Goal: Information Seeking & Learning: Check status

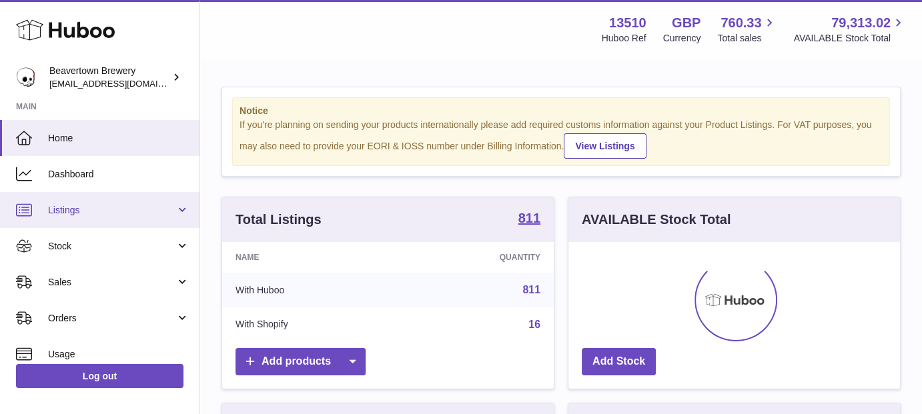
scroll to position [666591, 666467]
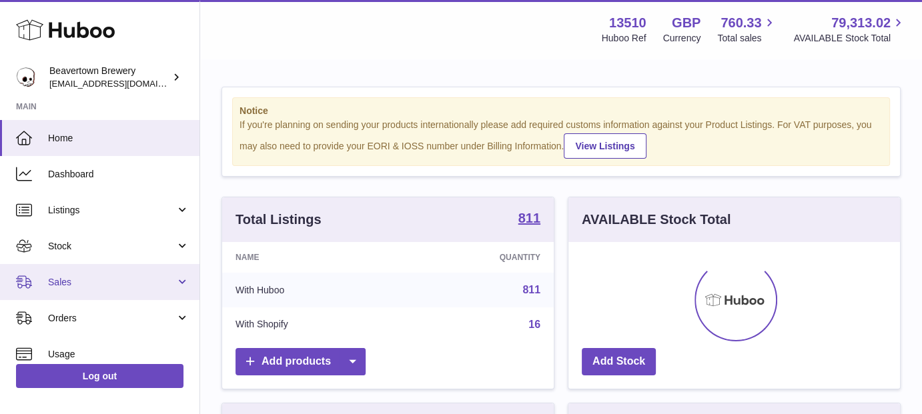
click at [121, 276] on span "Sales" at bounding box center [111, 282] width 127 height 13
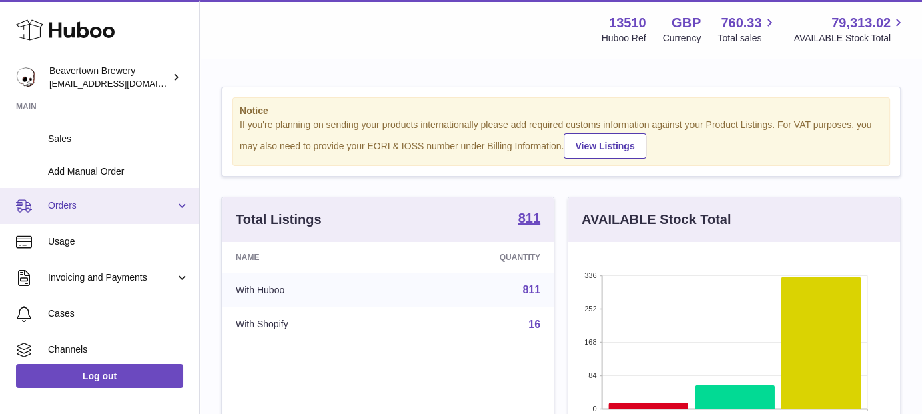
click at [123, 206] on span "Orders" at bounding box center [111, 205] width 127 height 13
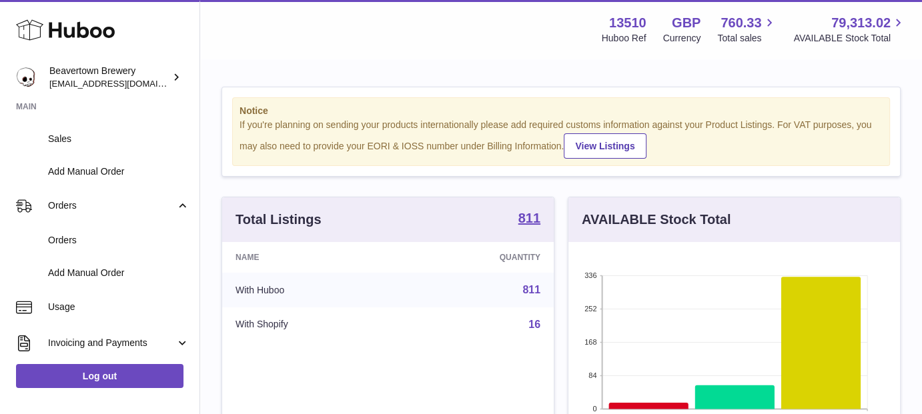
scroll to position [0, 0]
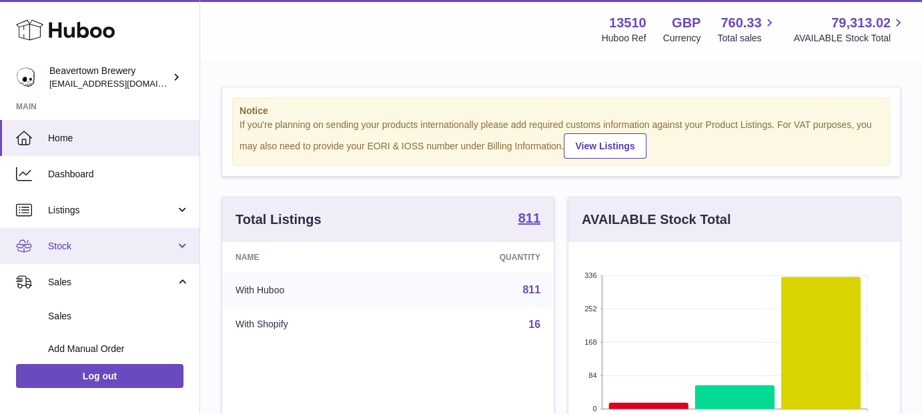
click at [115, 235] on link "Stock" at bounding box center [99, 246] width 199 height 36
click at [115, 241] on span "Stock" at bounding box center [111, 246] width 127 height 13
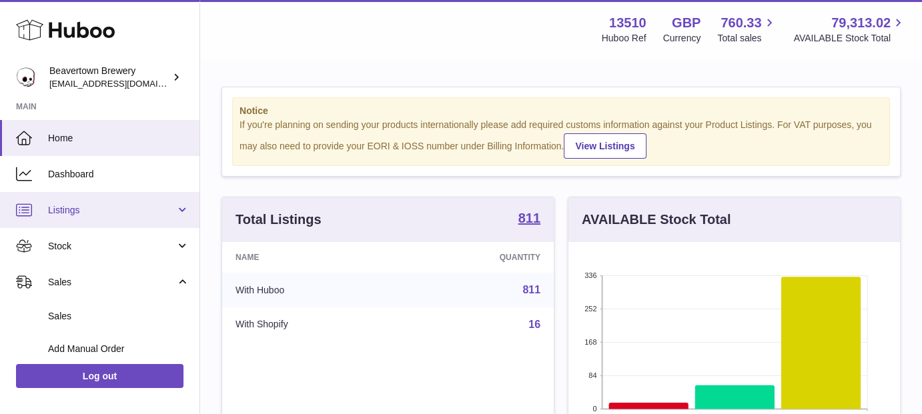
click at [111, 214] on span "Listings" at bounding box center [111, 210] width 127 height 13
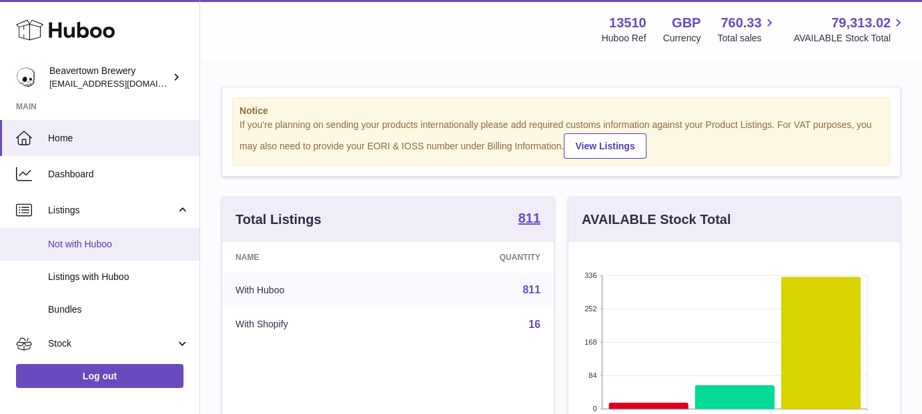
click at [117, 243] on span "Not with Huboo" at bounding box center [118, 244] width 141 height 13
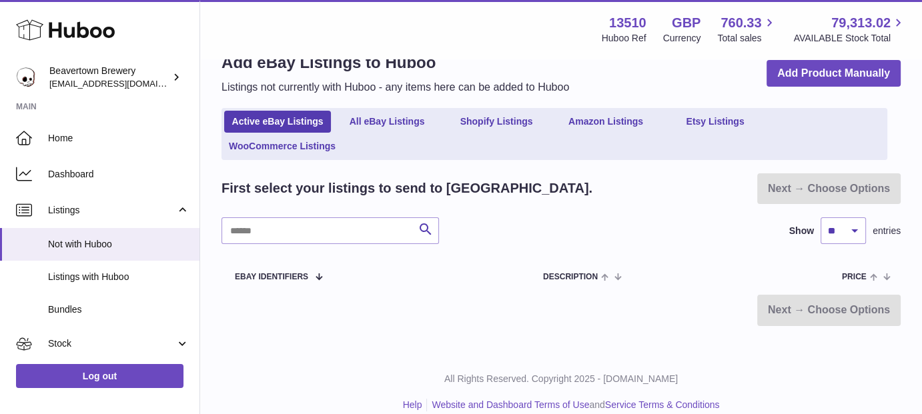
scroll to position [51, 0]
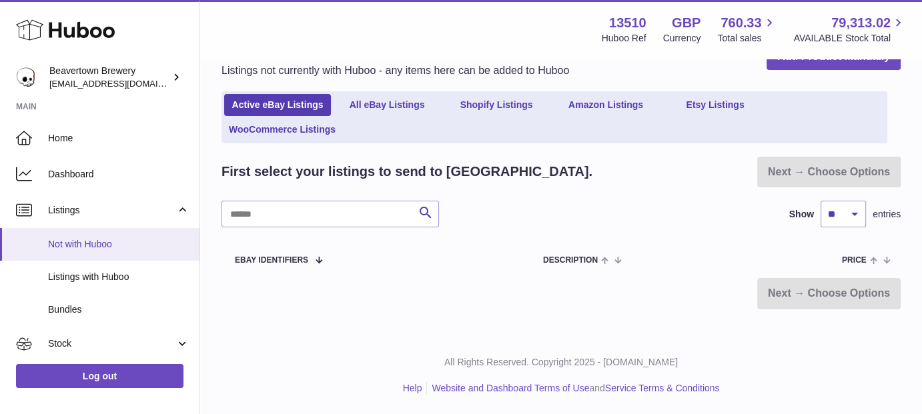
click at [83, 251] on link "Not with Huboo" at bounding box center [99, 244] width 199 height 33
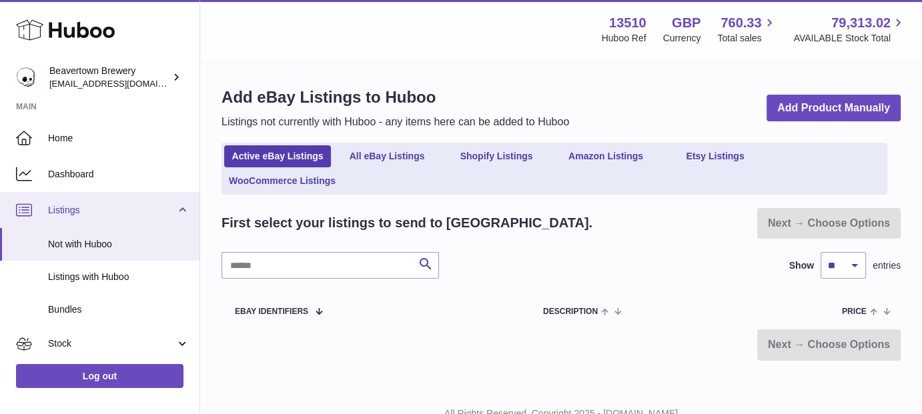
click at [87, 205] on span "Listings" at bounding box center [111, 210] width 127 height 13
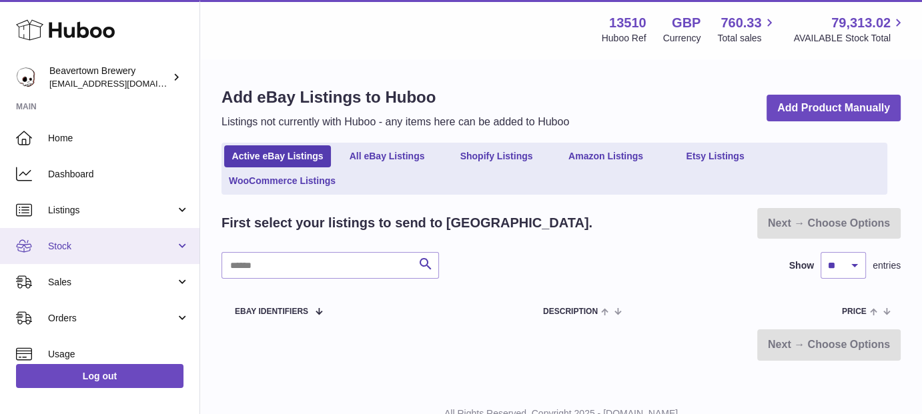
click at [109, 235] on link "Stock" at bounding box center [99, 246] width 199 height 36
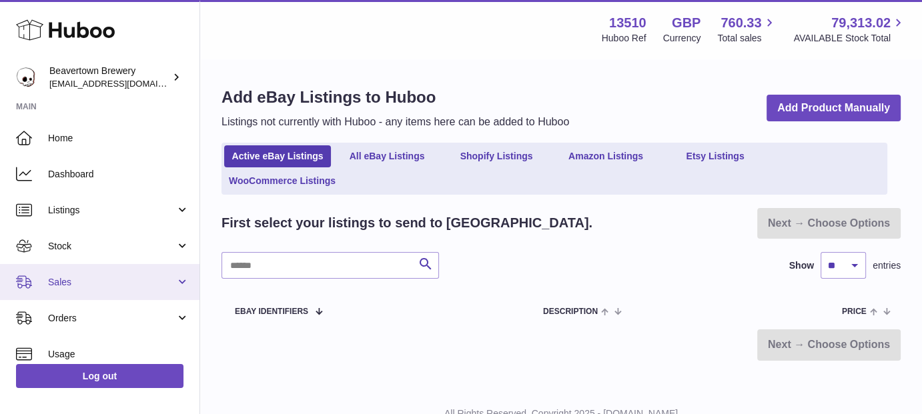
click at [107, 277] on span "Sales" at bounding box center [111, 282] width 127 height 13
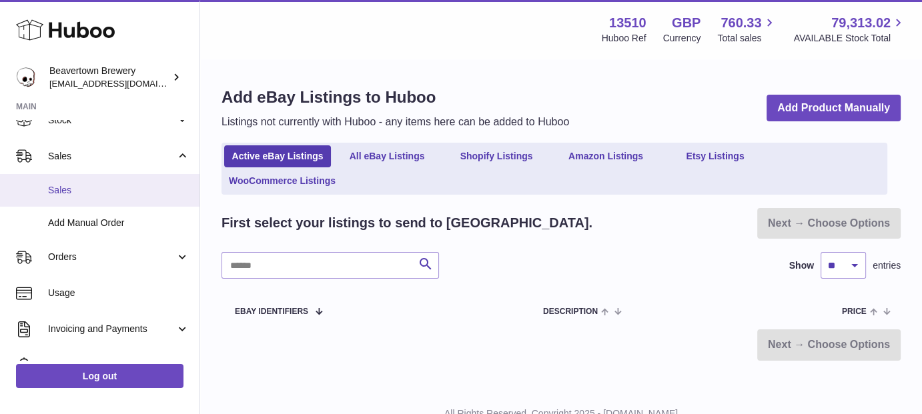
scroll to position [119, 0]
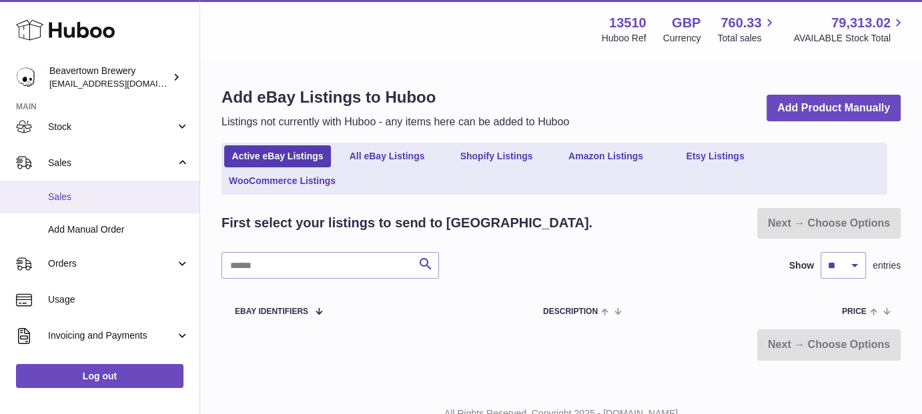
click at [122, 199] on span "Sales" at bounding box center [118, 197] width 141 height 13
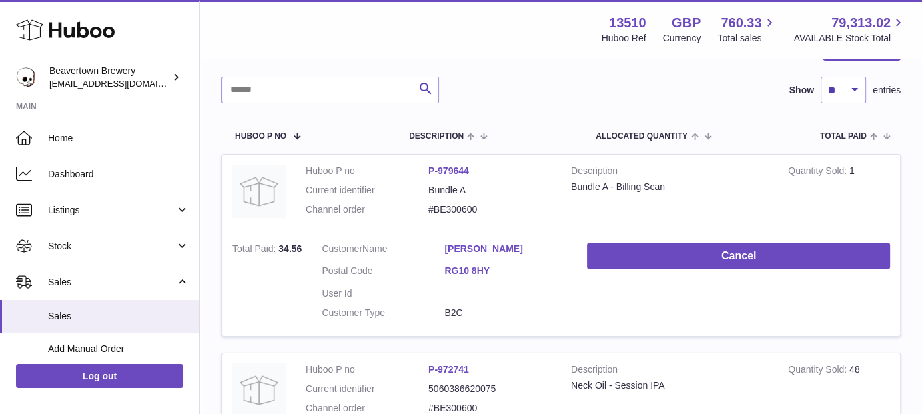
scroll to position [177, 0]
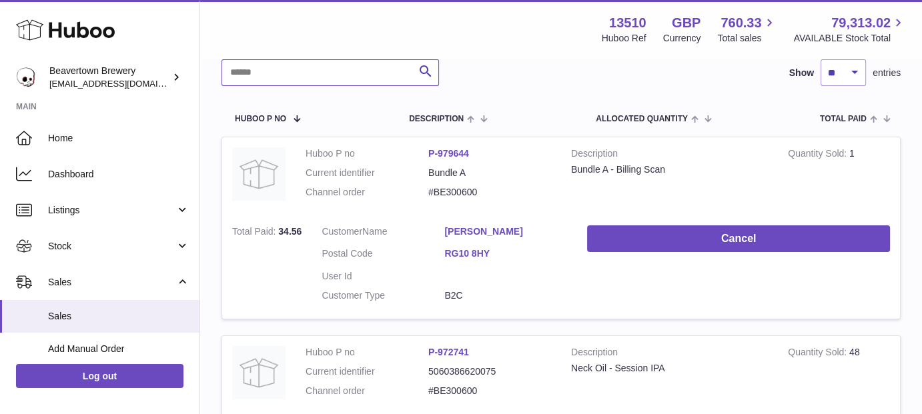
click at [306, 61] on input "text" at bounding box center [329, 72] width 217 height 27
paste input "**********"
type input "**********"
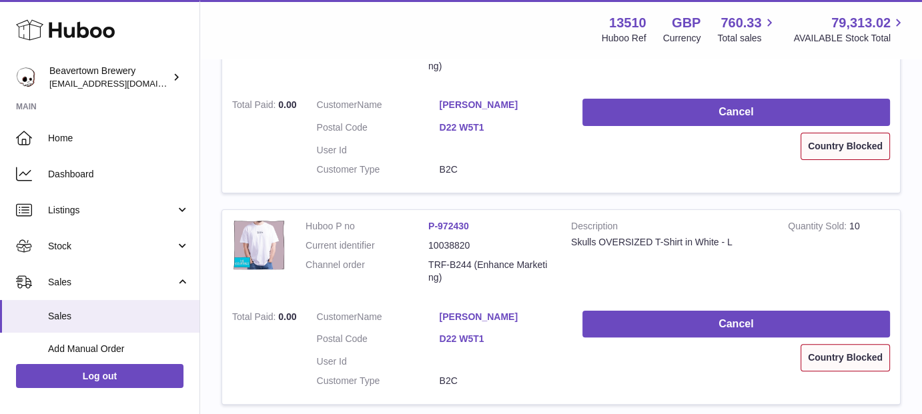
click at [822, 150] on div "Country Blocked" at bounding box center [844, 146] width 89 height 27
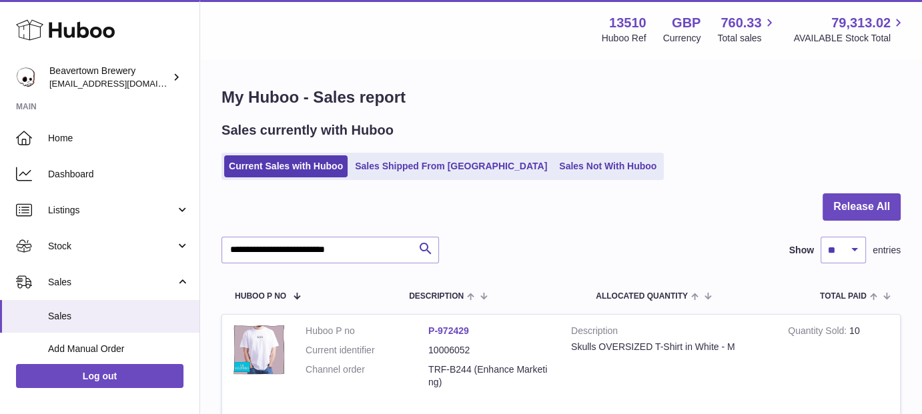
scroll to position [177, 0]
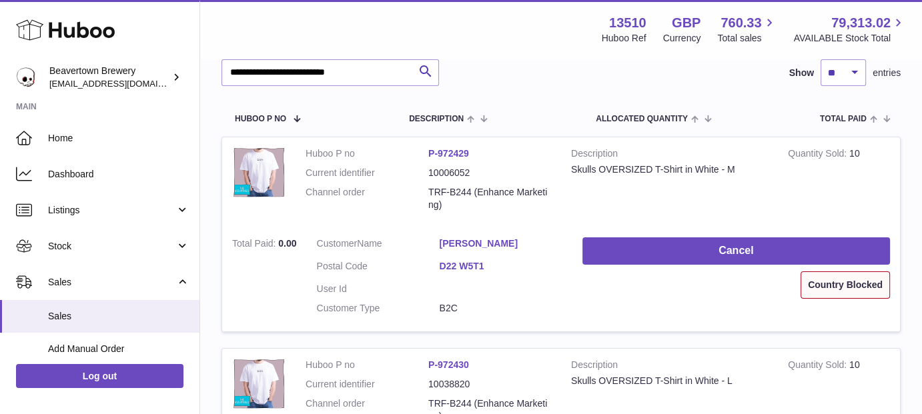
click at [474, 266] on link "D22 W5T1" at bounding box center [500, 266] width 123 height 13
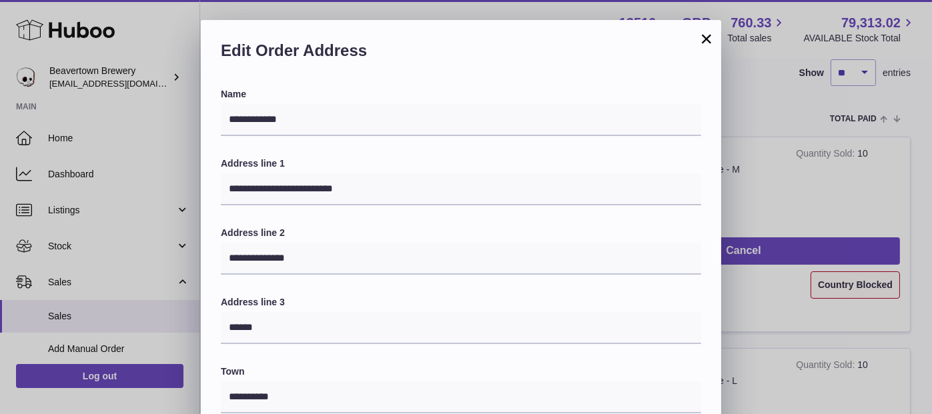
click at [711, 41] on button "×" at bounding box center [706, 39] width 16 height 16
